Goal: Use online tool/utility: Utilize a website feature to perform a specific function

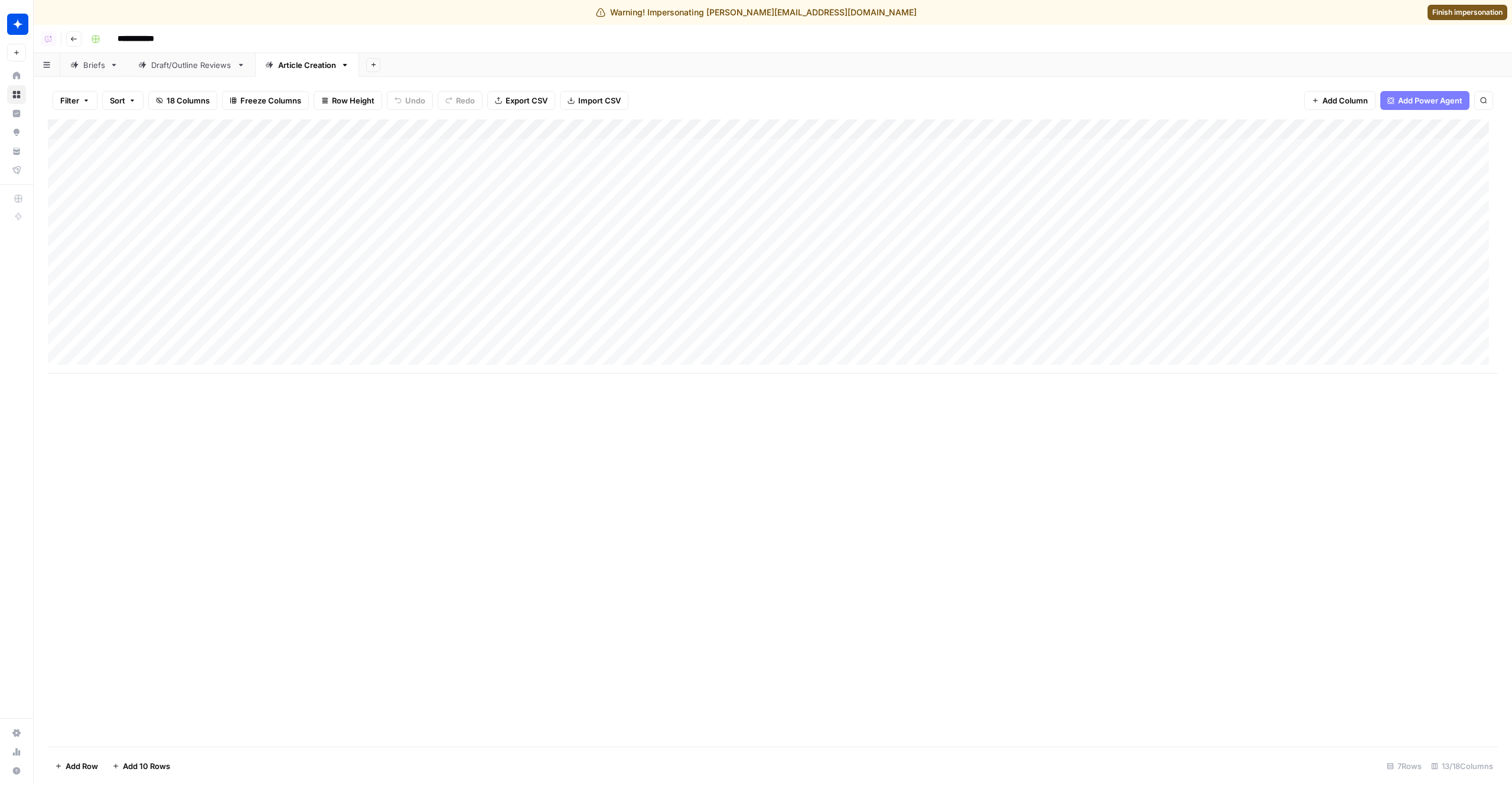
scroll to position [0, 83]
click at [975, 148] on div "Add Column" at bounding box center [773, 247] width 1450 height 254
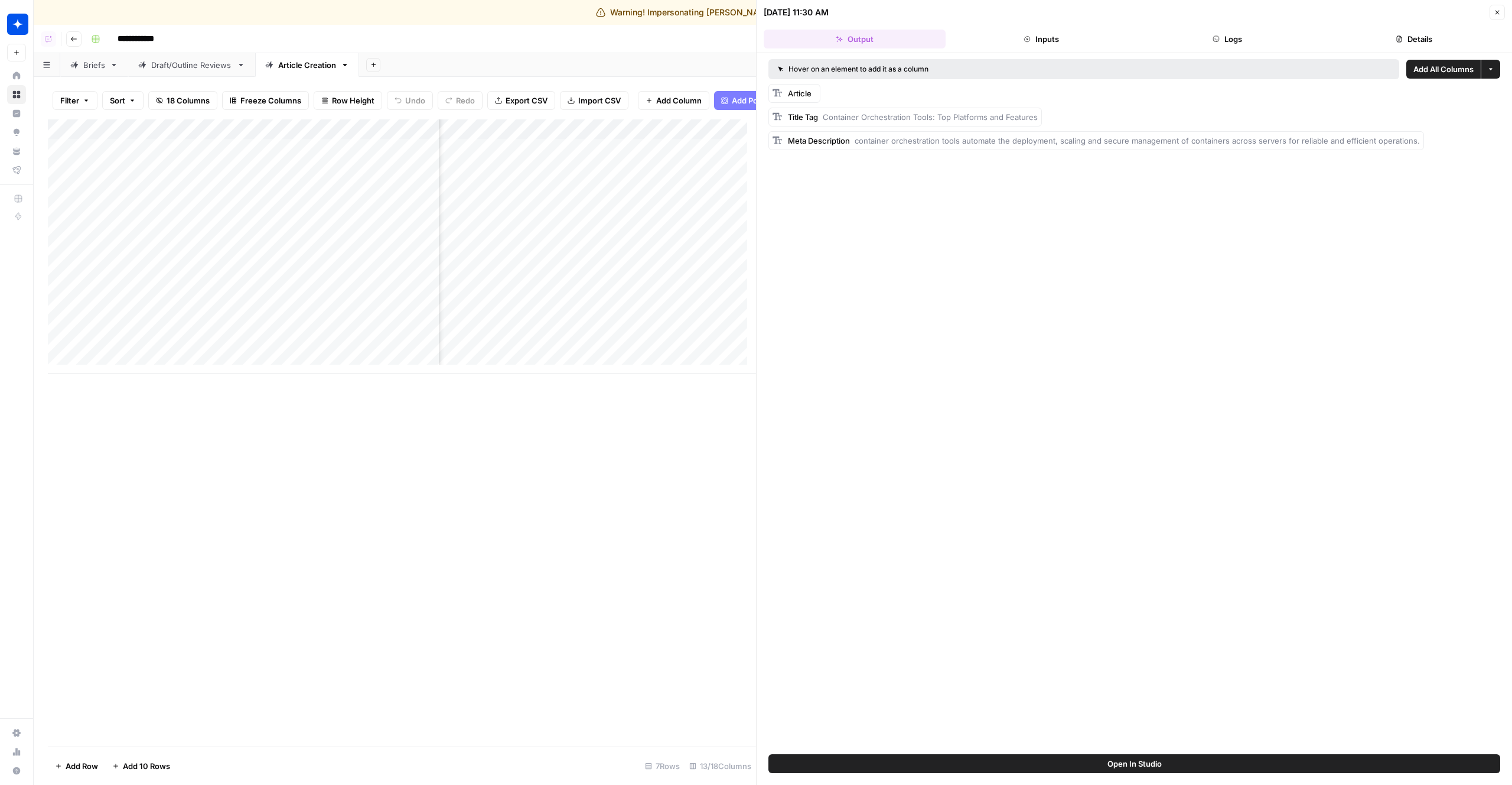
scroll to position [0, 541]
click at [1144, 764] on span "Open In Studio" at bounding box center [1134, 763] width 55 height 12
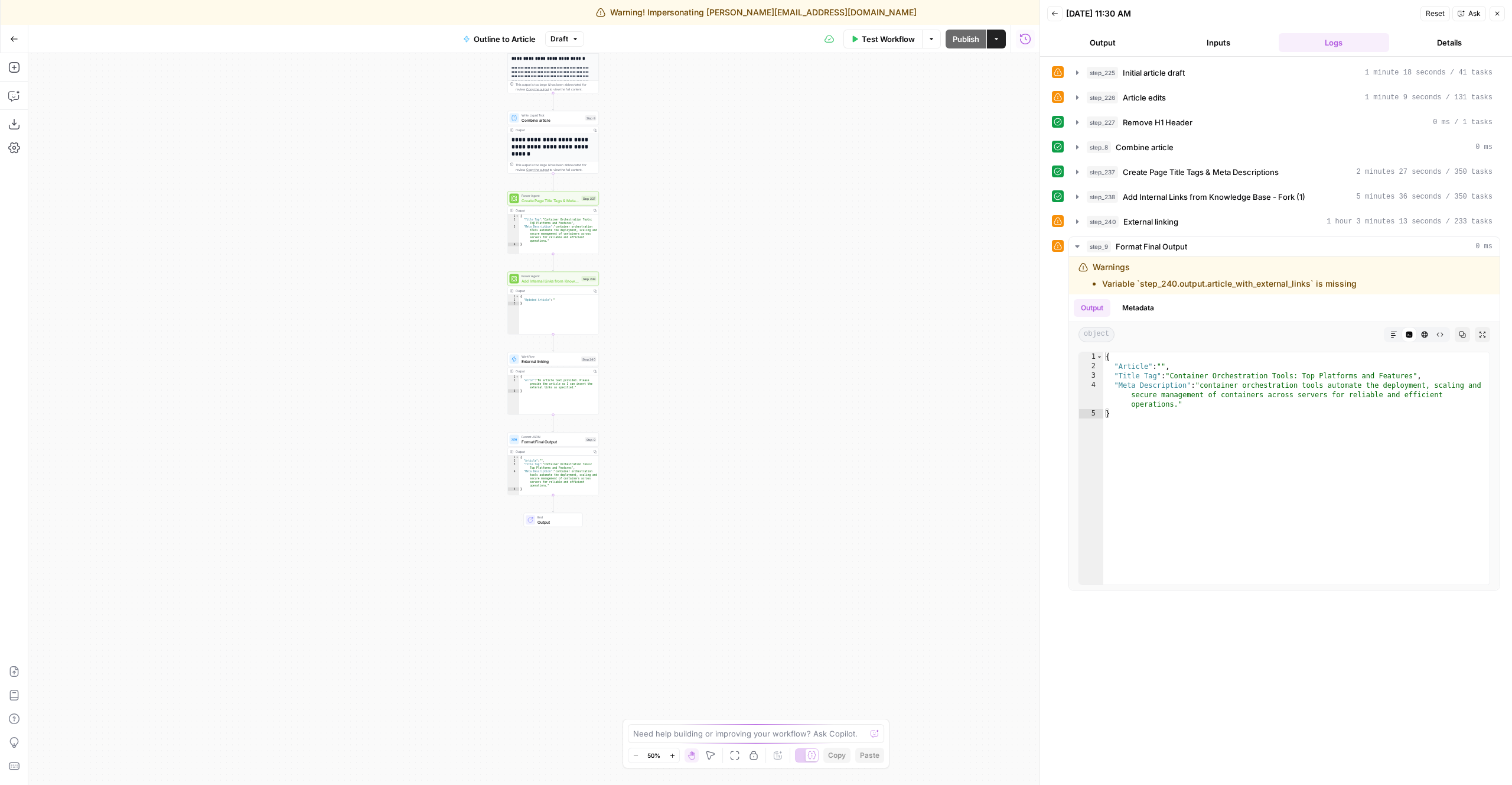
drag, startPoint x: 878, startPoint y: 526, endPoint x: 902, endPoint y: 294, distance: 233.2
click at [902, 294] on div "**********" at bounding box center [534, 418] width 1011 height 731
click at [528, 442] on span "Format Final Output" at bounding box center [552, 441] width 61 height 6
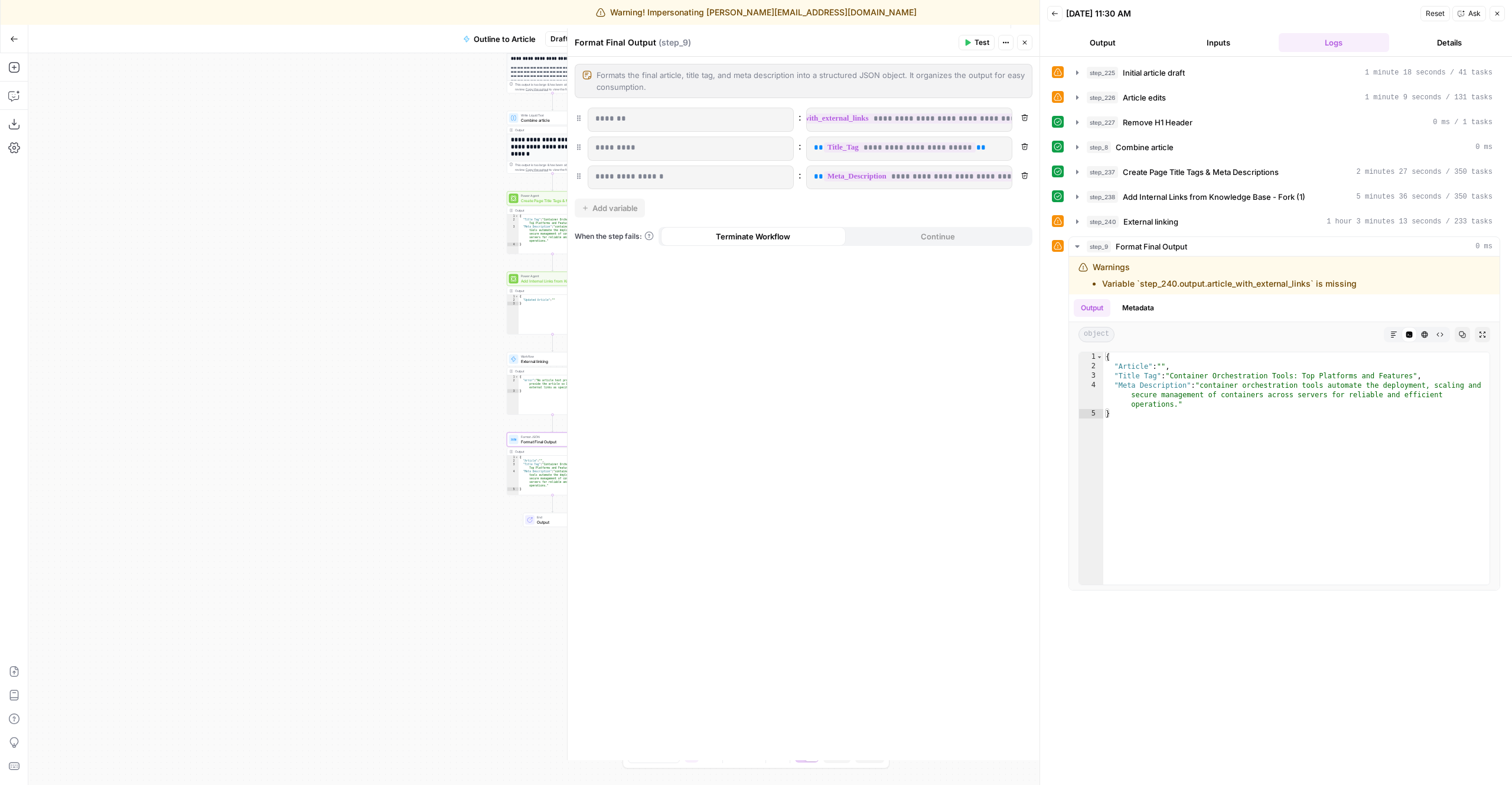
scroll to position [0, 85]
click at [1136, 212] on button "step_240 External linking 1 hour 3 minutes 13 seconds / 233 tasks" at bounding box center [1285, 222] width 430 height 19
